Goal: Task Accomplishment & Management: Manage account settings

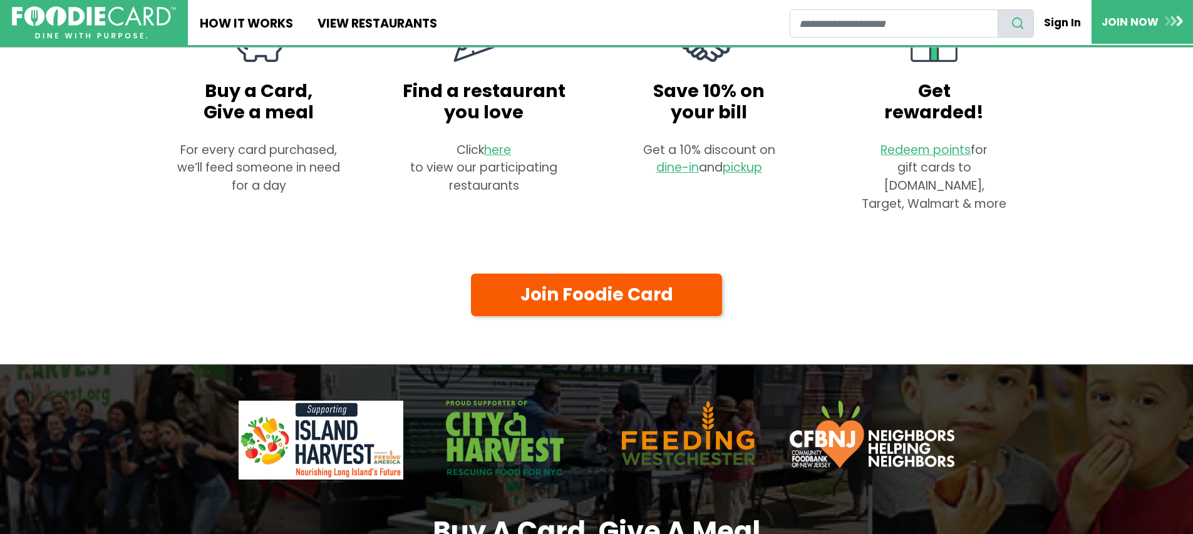
scroll to position [988, 0]
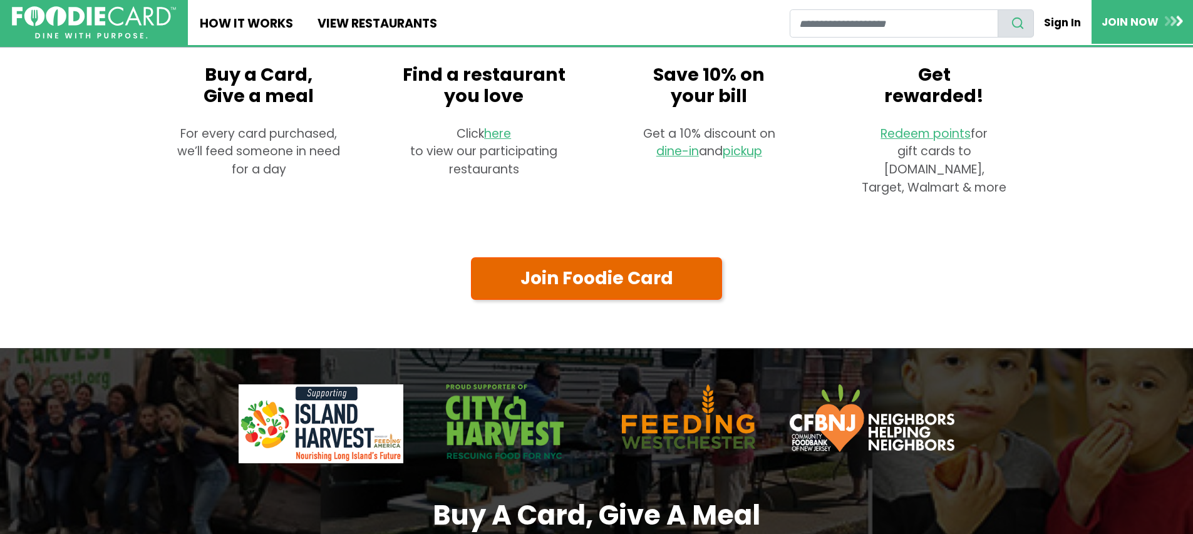
click at [580, 301] on link "Join Foodie Card" at bounding box center [597, 278] width 252 height 43
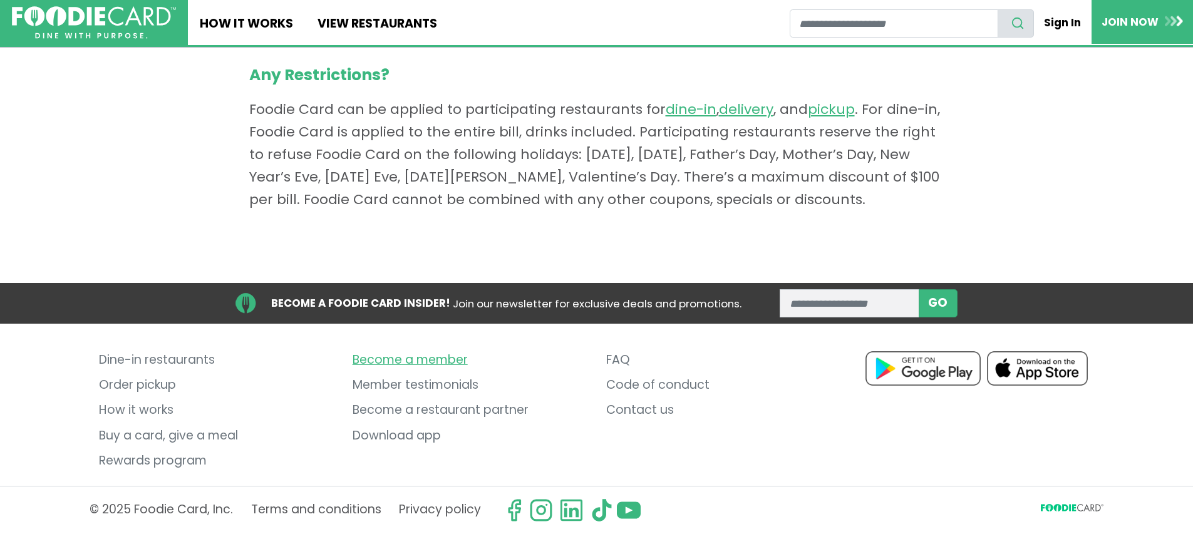
scroll to position [1029, 0]
click at [377, 434] on link "Download app" at bounding box center [470, 435] width 235 height 25
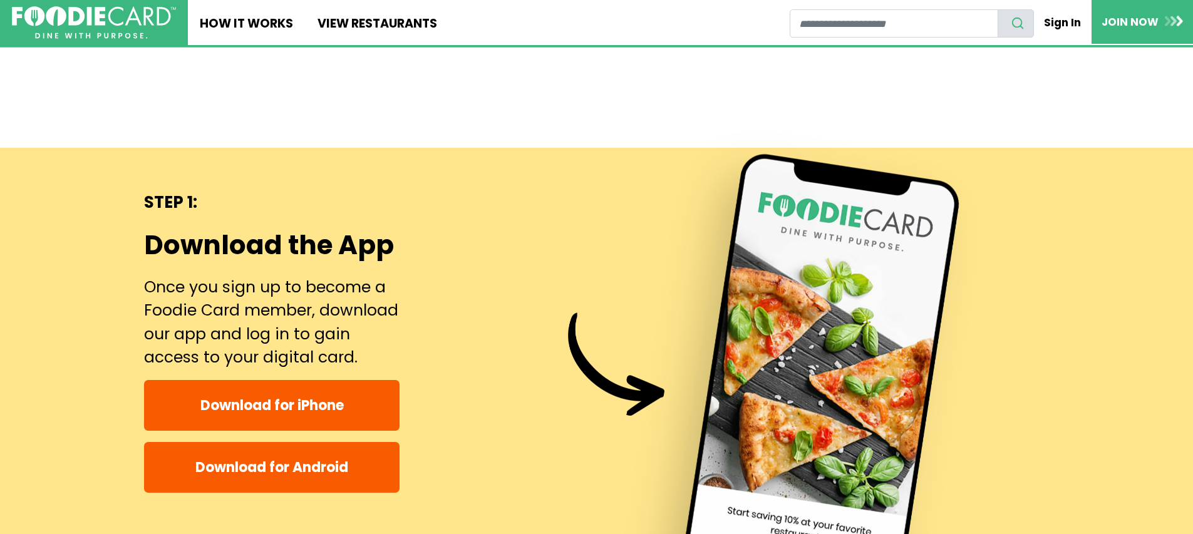
scroll to position [631, 0]
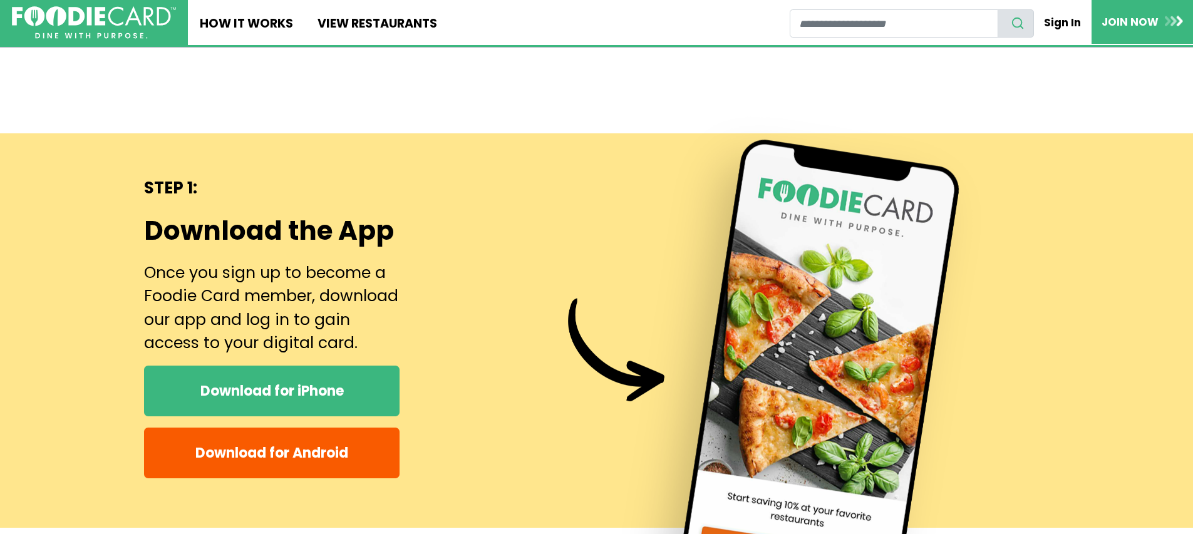
click at [219, 391] on link "Download for iPhone" at bounding box center [272, 391] width 256 height 51
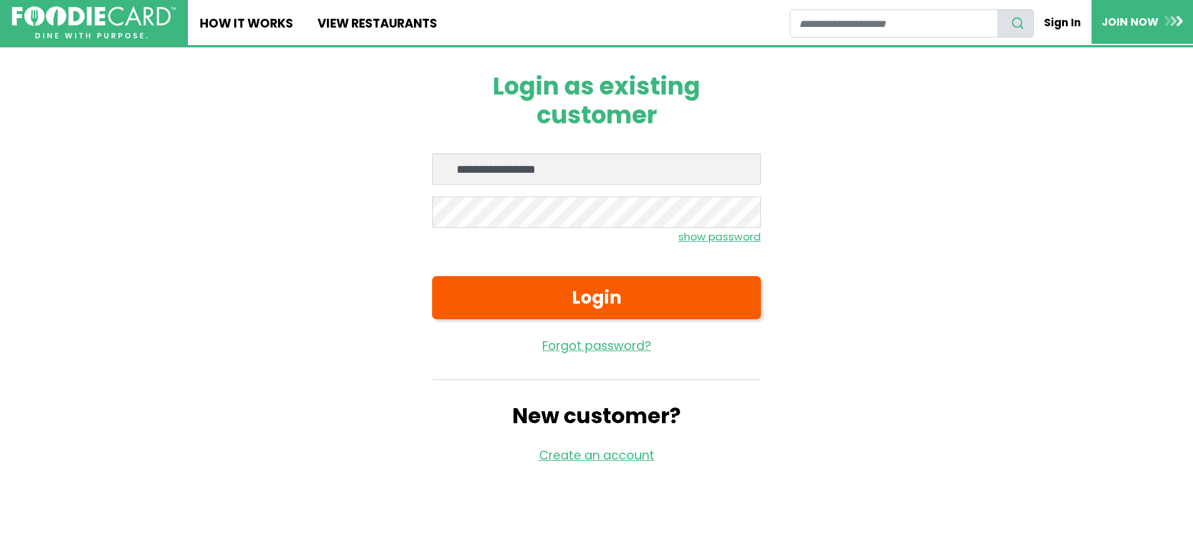
type input "**********"
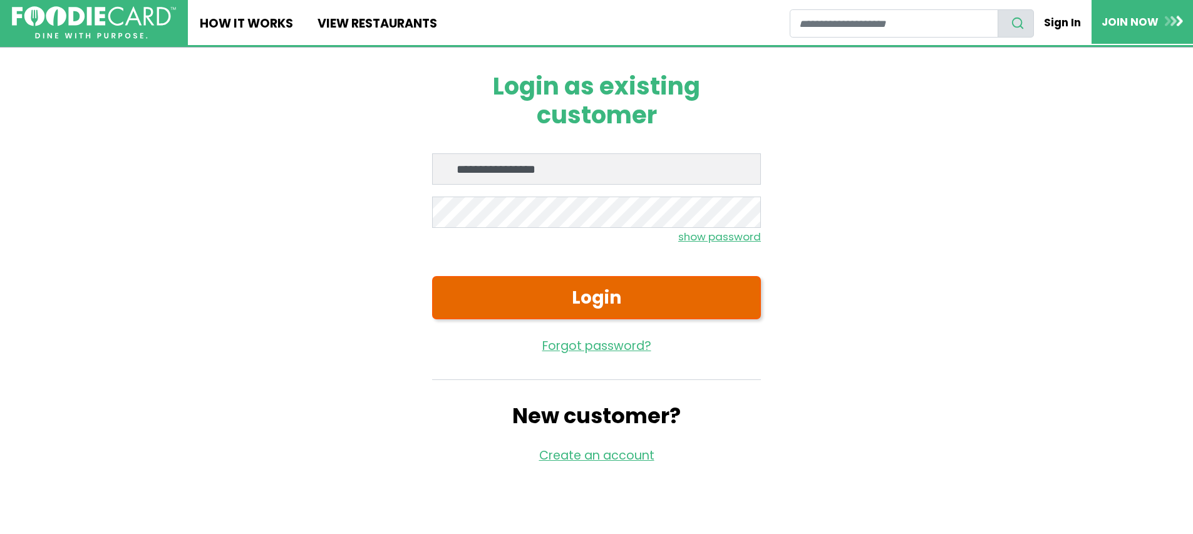
click at [591, 301] on button "Login" at bounding box center [596, 297] width 329 height 43
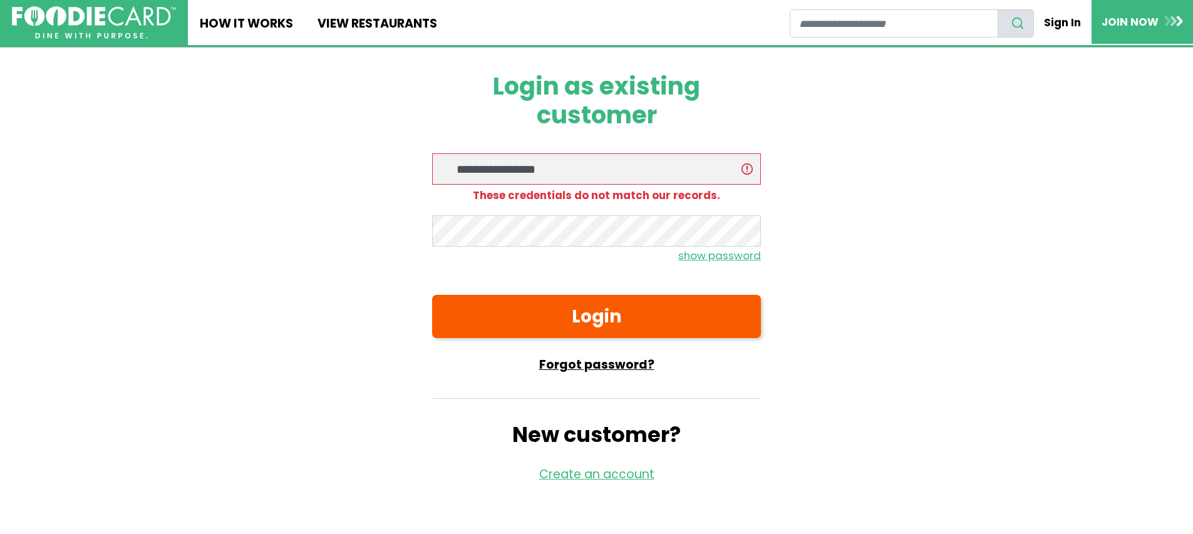
click at [583, 360] on link "Forgot password?" at bounding box center [596, 365] width 329 height 18
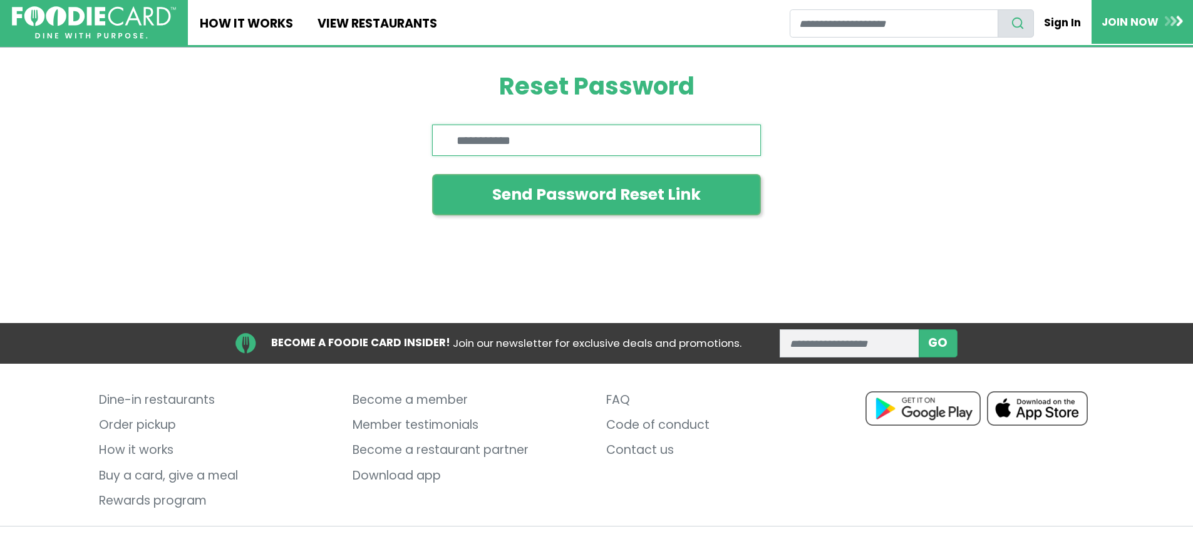
click at [487, 134] on input "Enter email" at bounding box center [596, 140] width 329 height 31
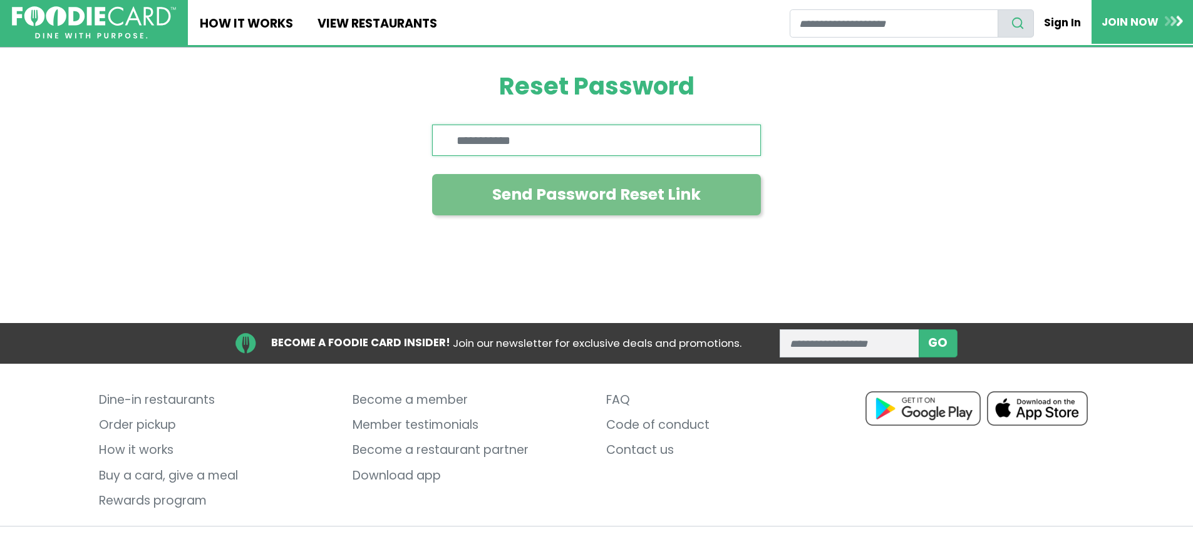
type input "**********"
click at [559, 185] on button "Send Password Reset Link" at bounding box center [596, 194] width 329 height 41
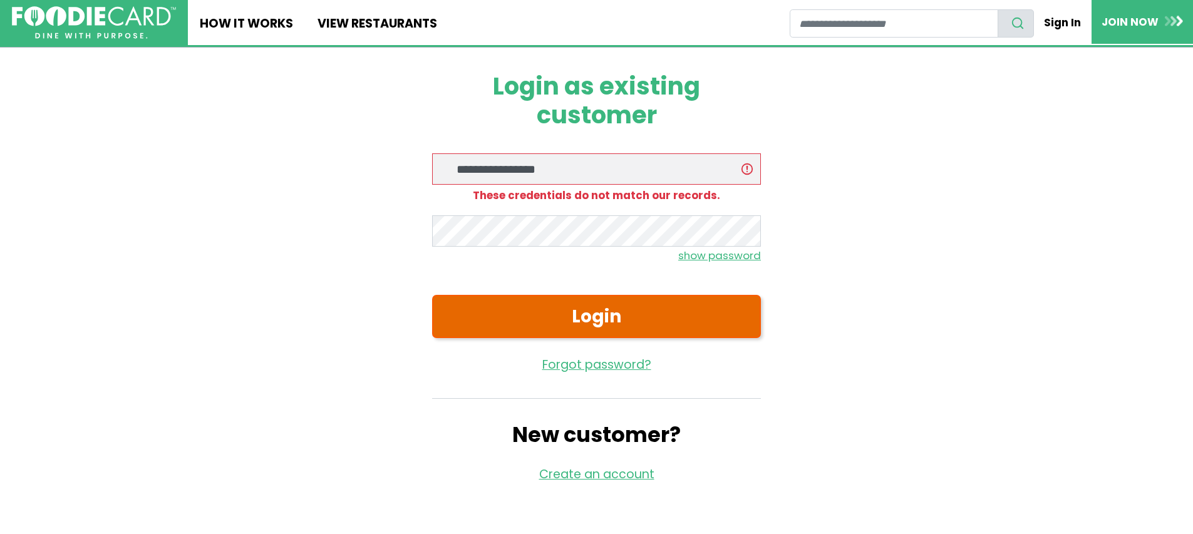
click at [580, 317] on button "Login" at bounding box center [596, 316] width 329 height 43
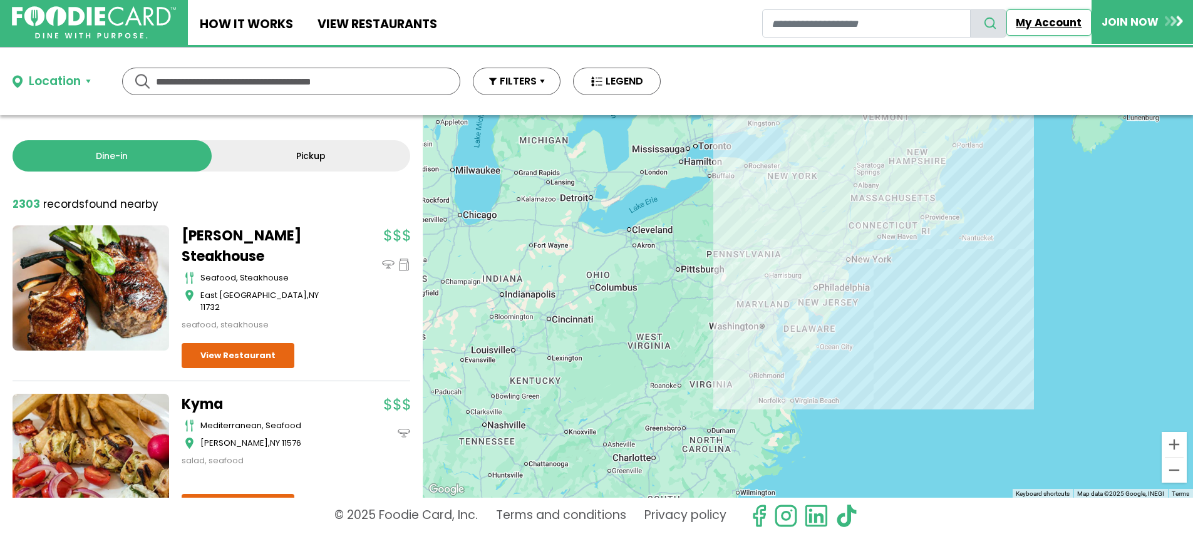
click at [1052, 24] on link "My Account" at bounding box center [1049, 22] width 85 height 26
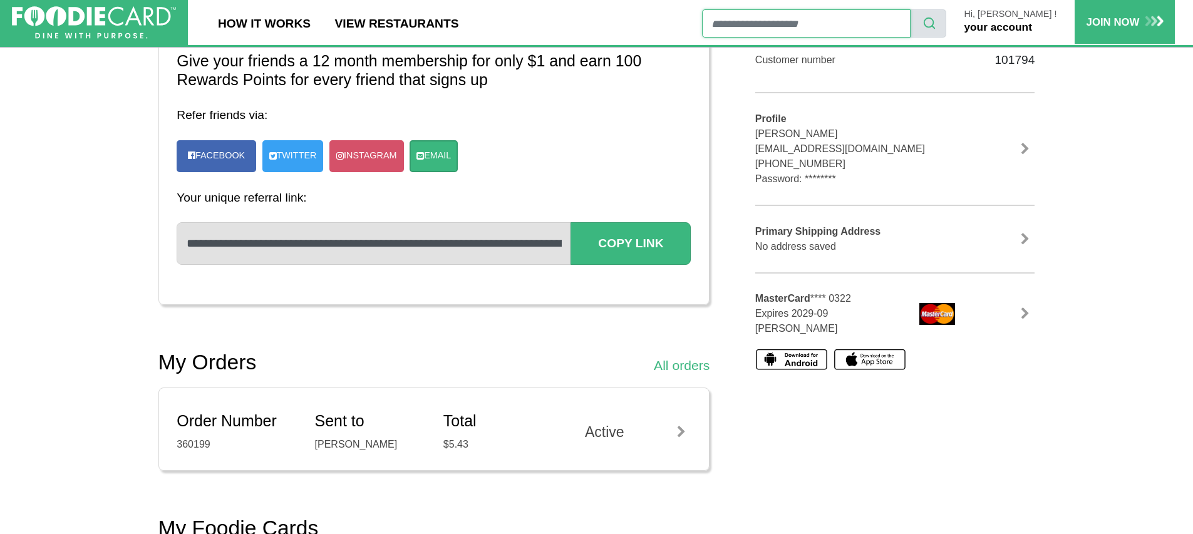
scroll to position [397, 0]
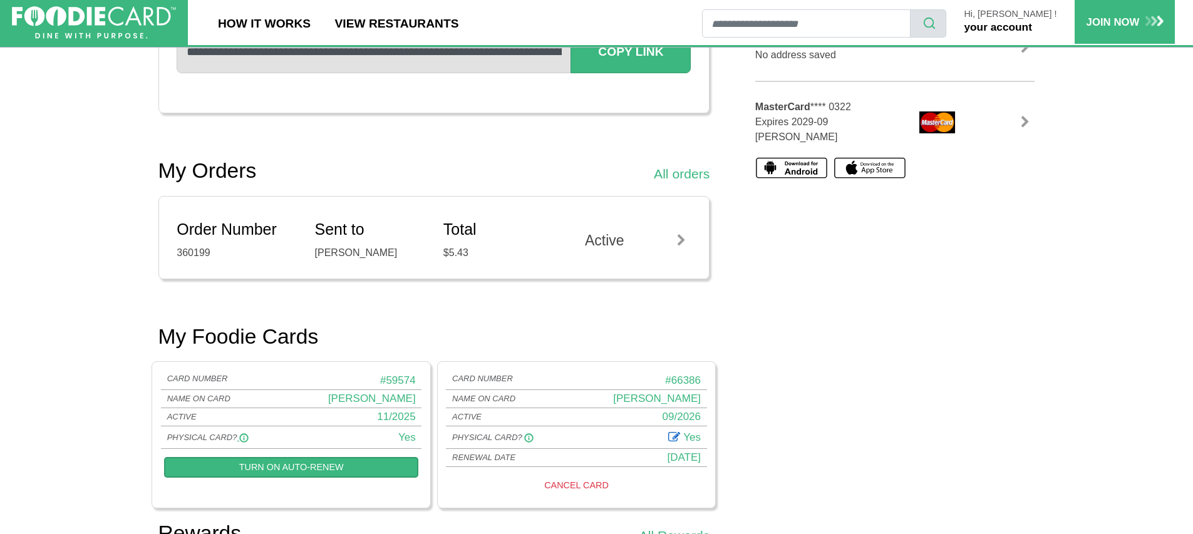
click at [529, 437] on icon at bounding box center [528, 437] width 9 height 9
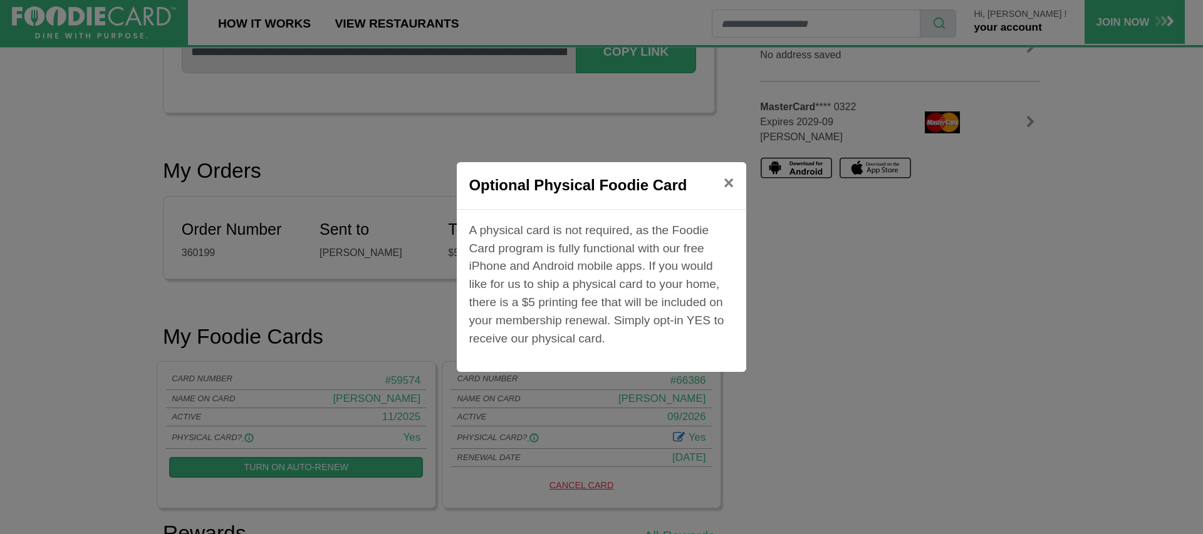
click at [775, 306] on div "Optional Physical Foodie Card × A physical card is not required, as the Foodie …" at bounding box center [601, 267] width 1203 height 534
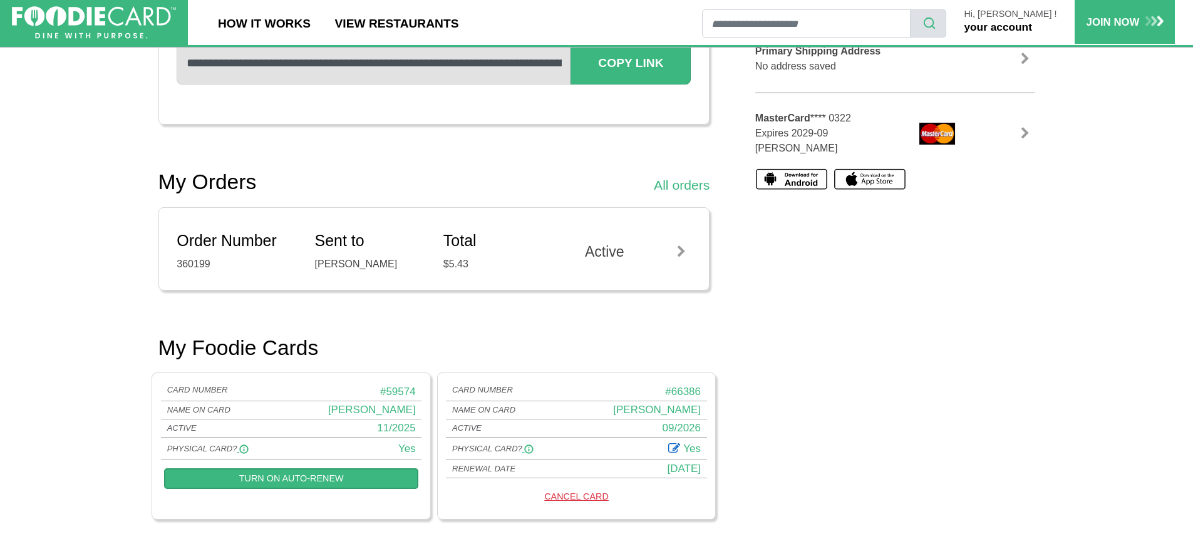
scroll to position [0, 0]
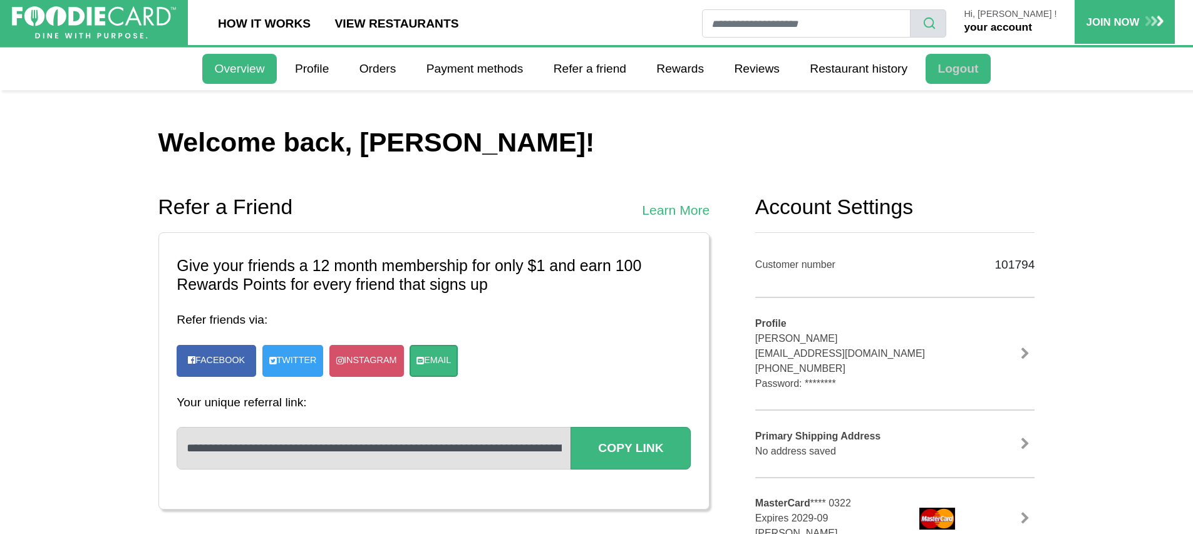
click at [960, 69] on link "Logout" at bounding box center [958, 69] width 65 height 30
